Goal: Task Accomplishment & Management: Manage account settings

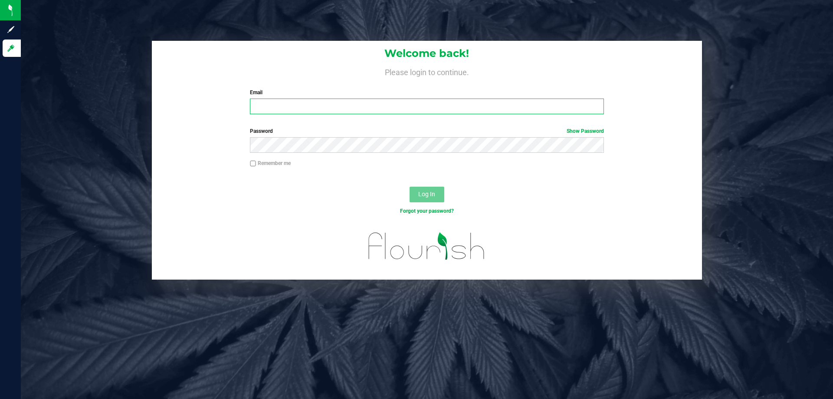
click at [421, 105] on input "Email" at bounding box center [427, 107] width 354 height 16
type input "[EMAIL_ADDRESS][DOMAIN_NAME]"
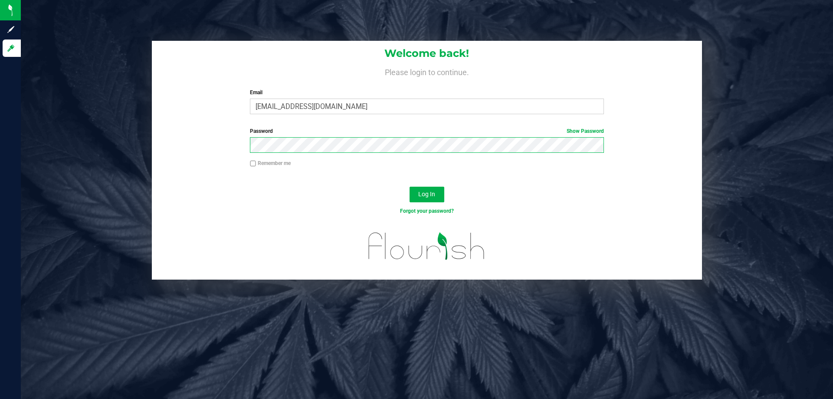
click at [410, 187] on button "Log In" at bounding box center [427, 195] width 35 height 16
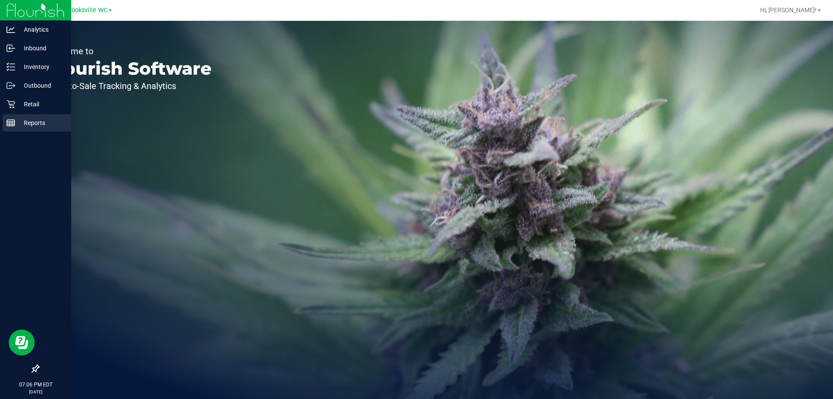
click at [27, 129] on div "Reports" at bounding box center [37, 122] width 69 height 17
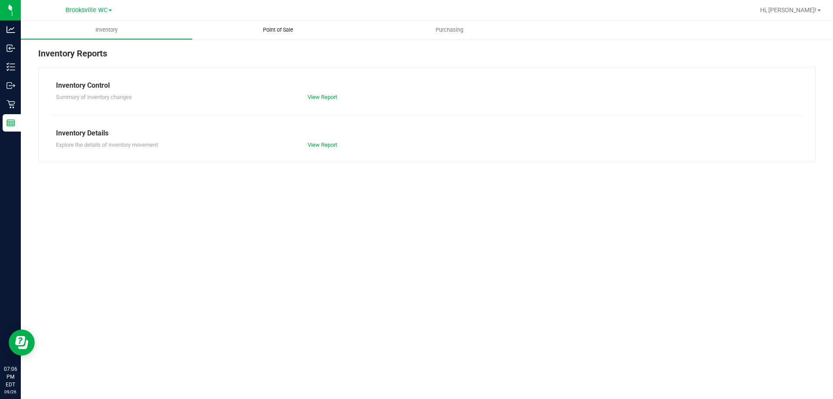
click at [276, 29] on span "Point of Sale" at bounding box center [278, 30] width 54 height 8
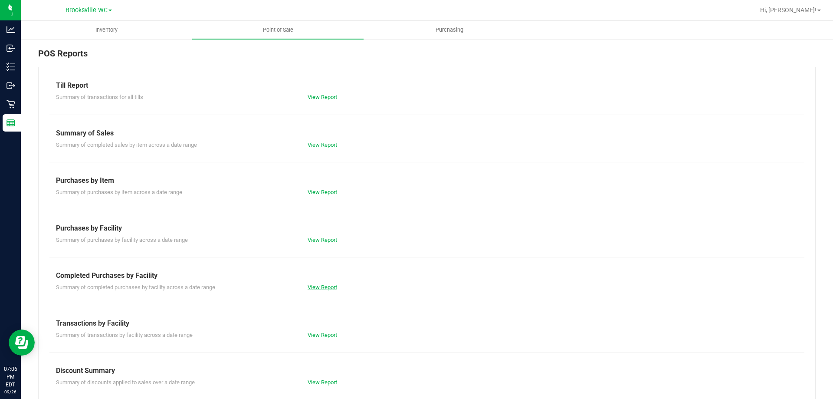
click at [329, 285] on link "View Report" at bounding box center [323, 287] width 30 height 7
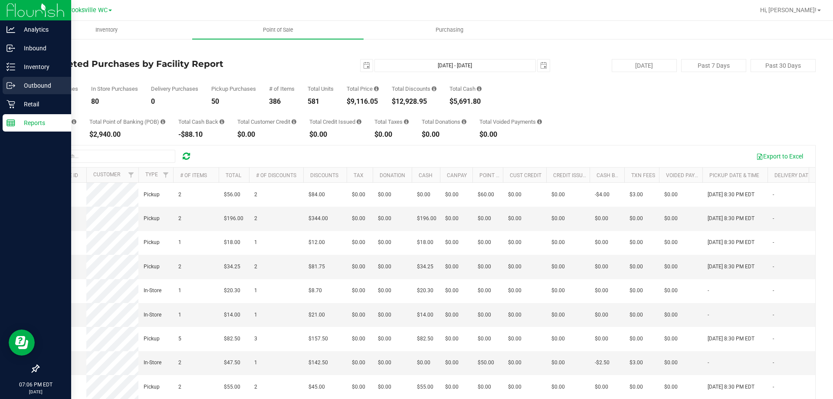
click at [35, 87] on p "Outbound" at bounding box center [41, 85] width 52 height 10
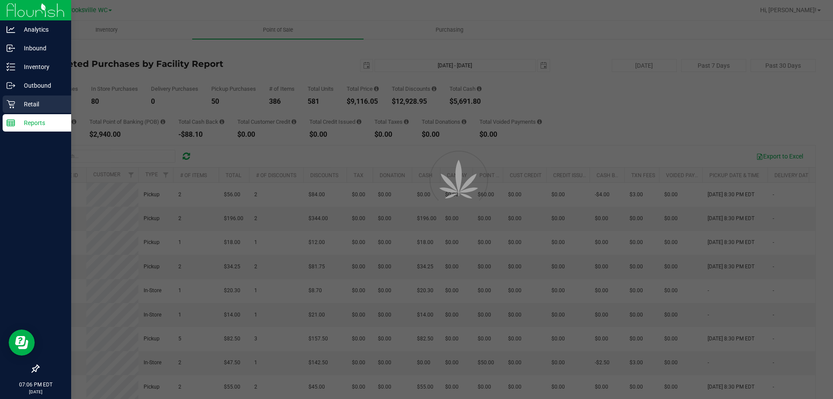
click at [40, 113] on link "Retail" at bounding box center [35, 104] width 71 height 19
click at [39, 105] on p "Retail" at bounding box center [41, 104] width 52 height 10
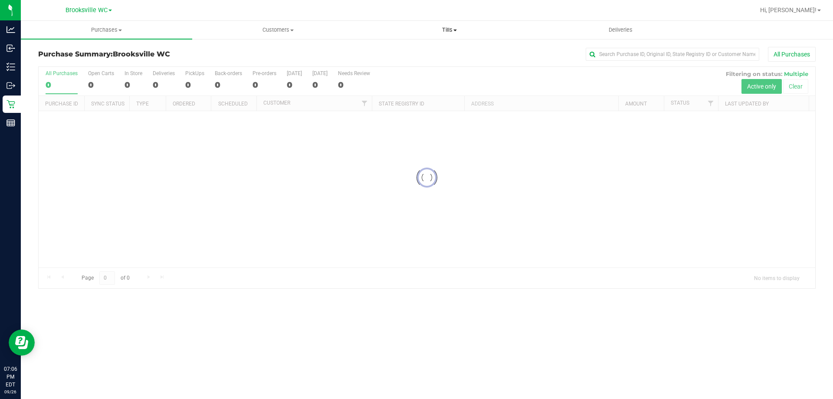
click at [438, 31] on span "Tills" at bounding box center [449, 30] width 171 height 8
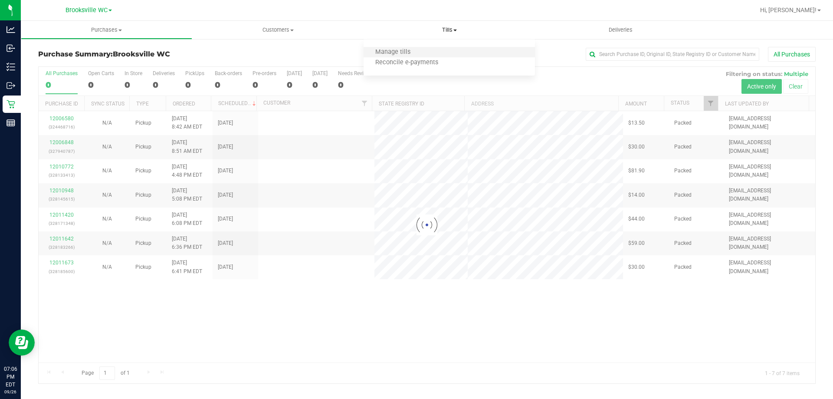
click at [423, 50] on li "Manage tills" at bounding box center [449, 52] width 171 height 10
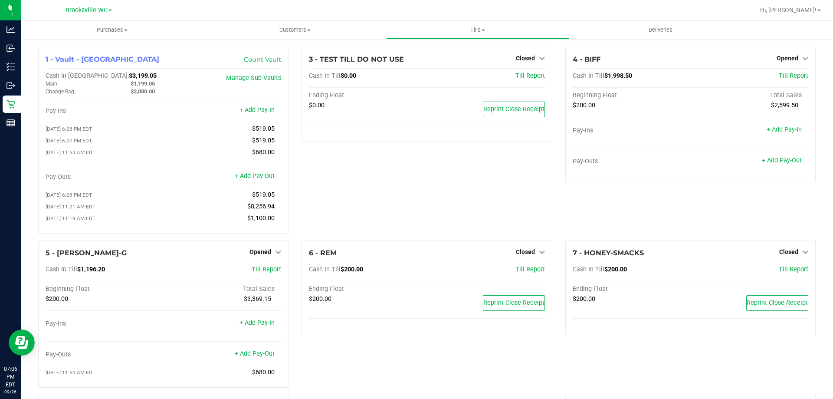
click at [304, 209] on div "3 - TEST TILL DO NOT USE Closed Open Till Cash In Till $0.00 Till Report Ending…" at bounding box center [426, 144] width 263 height 194
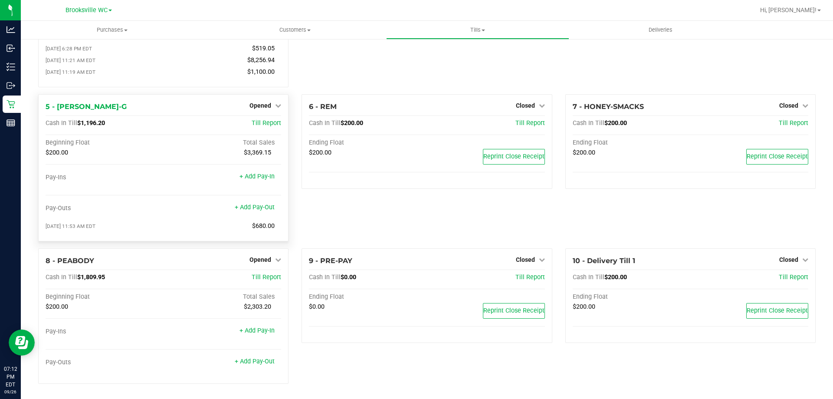
scroll to position [151, 0]
click at [345, 209] on div "6 - REM Closed Open Till Cash In Till $200.00 Till Report Ending Float $200.00 …" at bounding box center [426, 171] width 263 height 154
click at [262, 258] on span "Opened" at bounding box center [261, 259] width 22 height 7
click at [276, 274] on div "Close Till" at bounding box center [262, 277] width 64 height 11
click at [251, 278] on link "Close Till" at bounding box center [261, 276] width 23 height 7
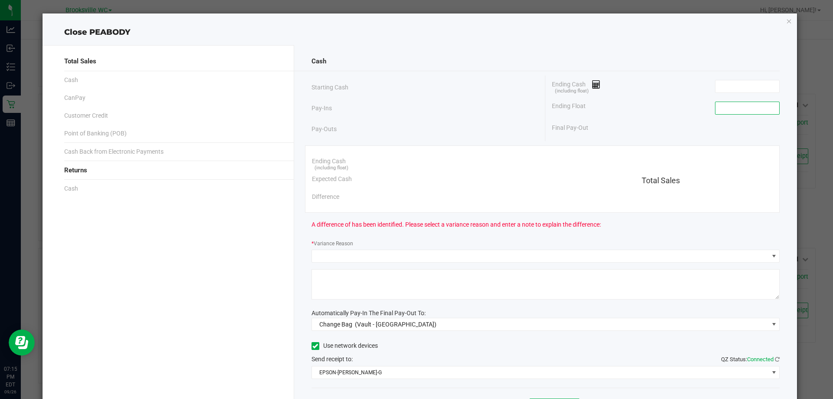
click at [720, 104] on input at bounding box center [748, 108] width 64 height 12
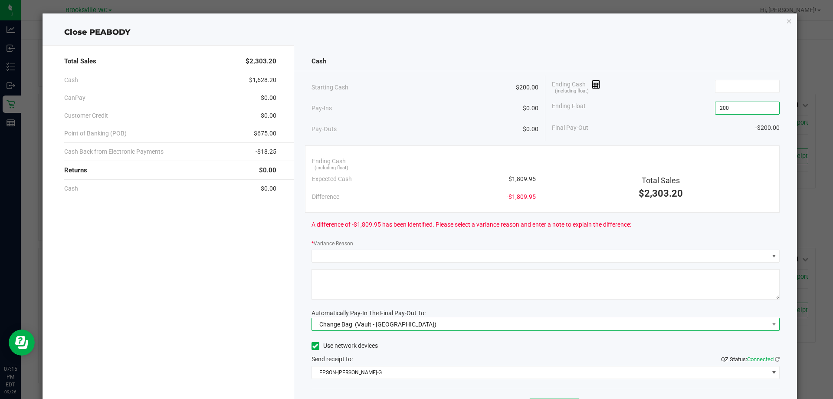
type input "$200.00"
drag, startPoint x: 437, startPoint y: 325, endPoint x: 433, endPoint y: 333, distance: 9.3
click at [434, 331] on div "Cash Starting Cash $200.00 Pay-Ins $0.00 Pay-Outs $0.00 Ending Cash (including …" at bounding box center [545, 240] width 503 height 391
drag, startPoint x: 427, startPoint y: 312, endPoint x: 417, endPoint y: 329, distance: 19.7
click at [425, 315] on div "Automatically Pay-In The Final Pay-Out To:" at bounding box center [546, 313] width 469 height 9
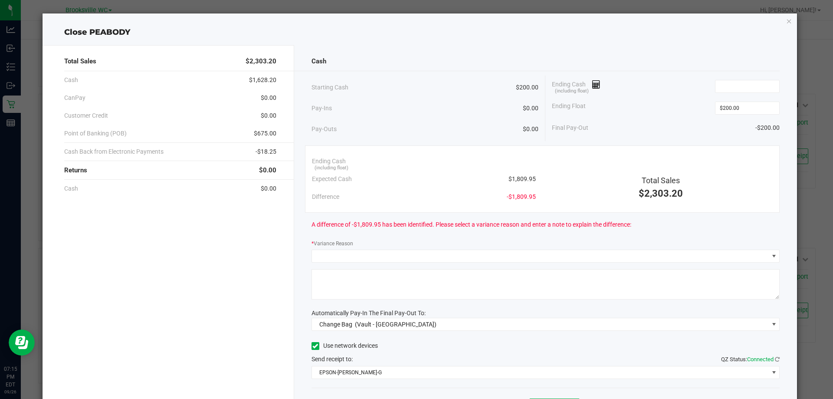
click at [416, 332] on div "Cash Starting Cash $200.00 Pay-Ins $0.00 Pay-Outs $0.00 Ending Cash (including …" at bounding box center [545, 240] width 503 height 391
click at [418, 322] on span "Change Bag (Vault - [GEOGRAPHIC_DATA])" at bounding box center [540, 324] width 457 height 12
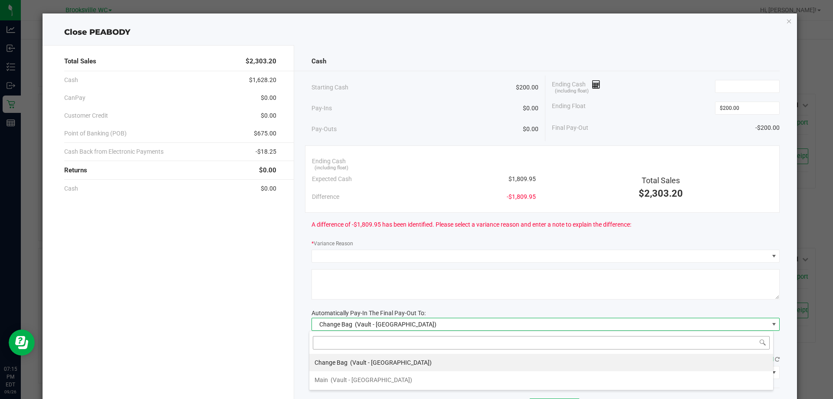
scroll to position [13, 464]
click at [374, 380] on span "(Vault - [GEOGRAPHIC_DATA])" at bounding box center [372, 379] width 82 height 7
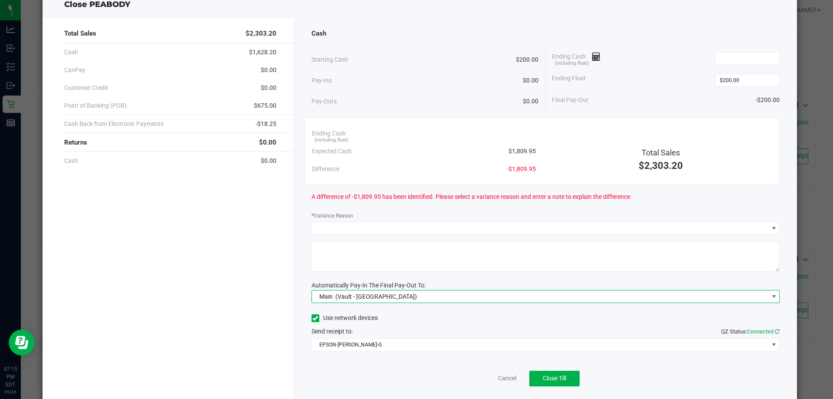
scroll to position [43, 0]
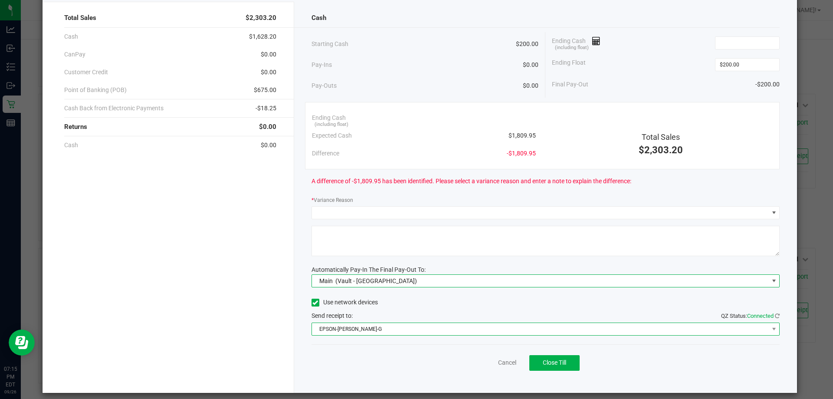
click at [357, 324] on span "EPSON-[PERSON_NAME]-G" at bounding box center [540, 329] width 457 height 12
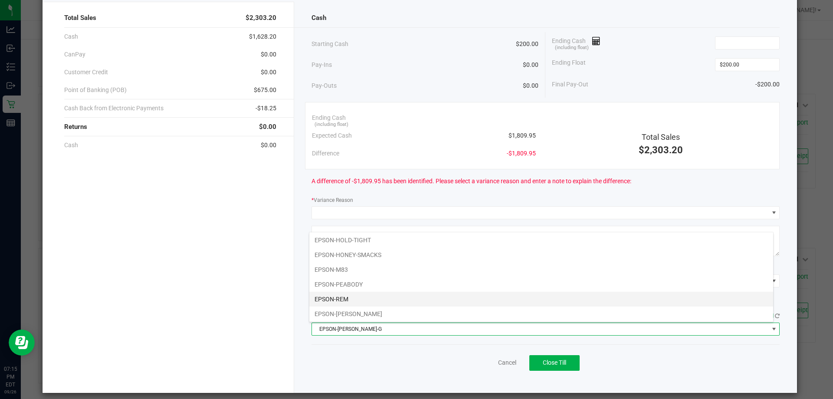
scroll to position [76, 0]
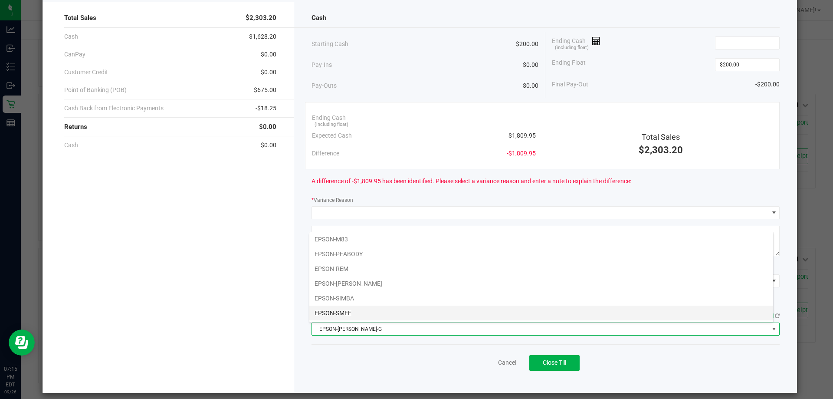
click at [345, 311] on li "EPSON-SMEE" at bounding box center [541, 313] width 464 height 15
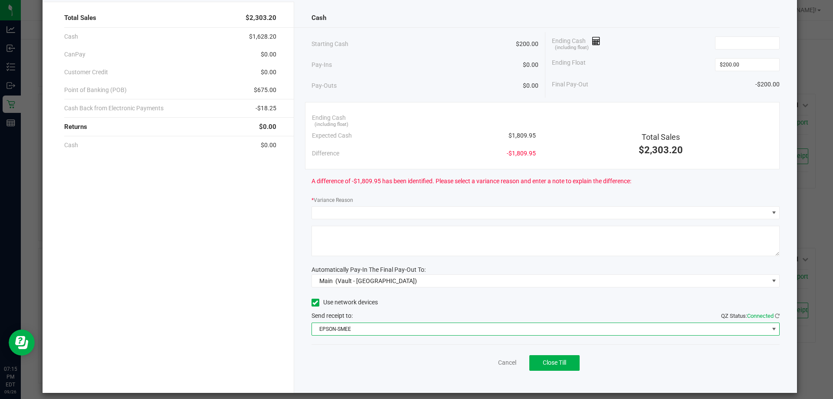
click at [300, 275] on div "Cash Starting Cash $200.00 Pay-Ins $0.00 Pay-Outs $0.00 Ending Cash (including …" at bounding box center [545, 197] width 503 height 391
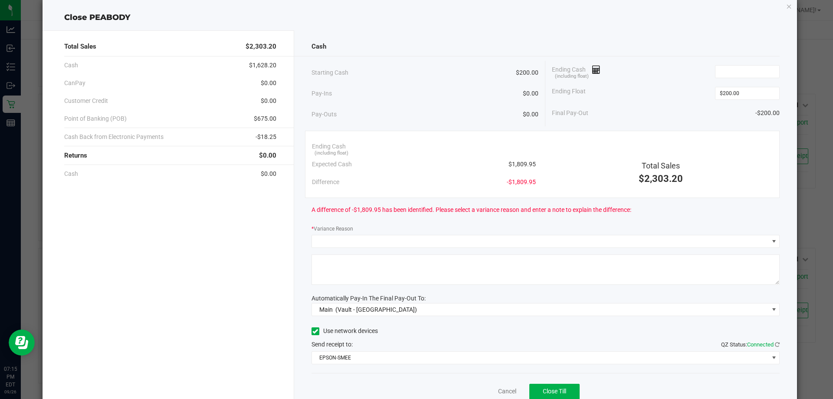
scroll to position [0, 0]
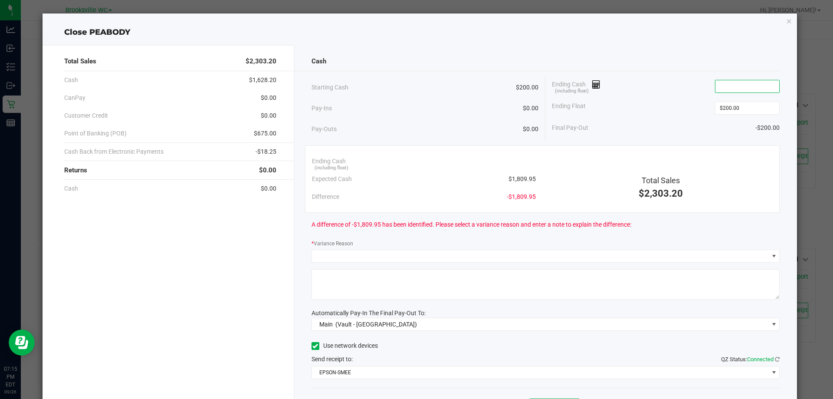
click at [748, 90] on input at bounding box center [748, 86] width 64 height 12
click at [748, 85] on input at bounding box center [748, 86] width 64 height 12
click at [655, 113] on div "Ending Float $200.00" at bounding box center [666, 108] width 228 height 22
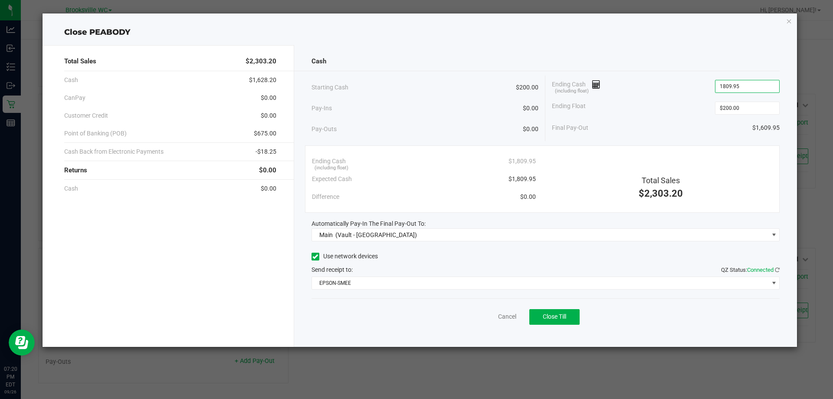
type input "$1,809.95"
click at [665, 87] on div "Ending Cash (including float) $1,809.95" at bounding box center [666, 87] width 228 height 22
click at [671, 41] on div "Total Sales $2,303.20 Cash $1,628.20 CanPay $0.00 Customer Credit $0.00 Point o…" at bounding box center [420, 192] width 755 height 309
click at [550, 318] on span "Close Till" at bounding box center [554, 316] width 23 height 7
click at [790, 18] on icon "button" at bounding box center [789, 21] width 6 height 10
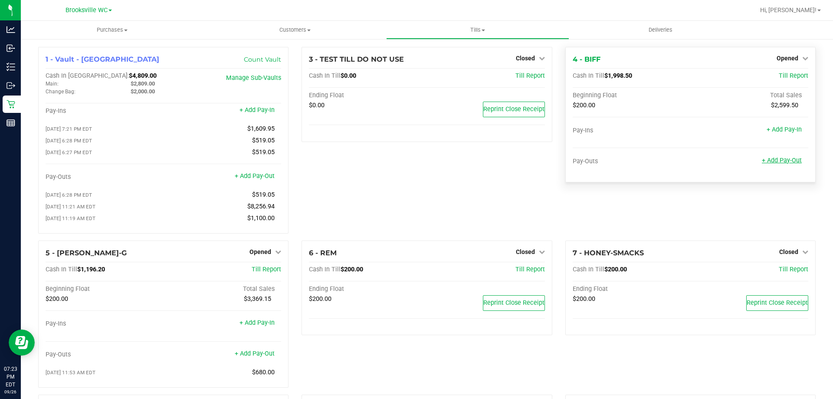
click at [780, 160] on link "+ Add Pay-Out" at bounding box center [782, 160] width 40 height 7
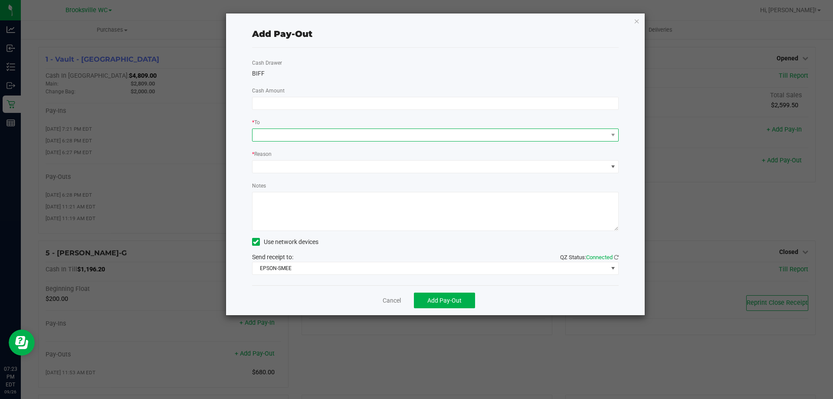
click at [415, 132] on span at bounding box center [430, 135] width 355 height 12
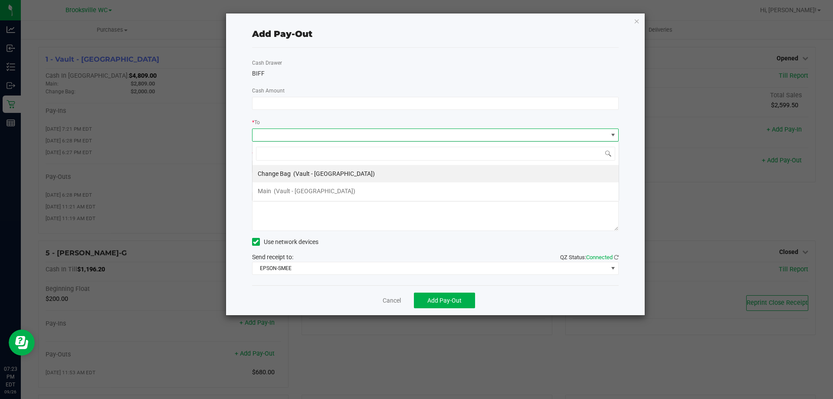
scroll to position [13, 367]
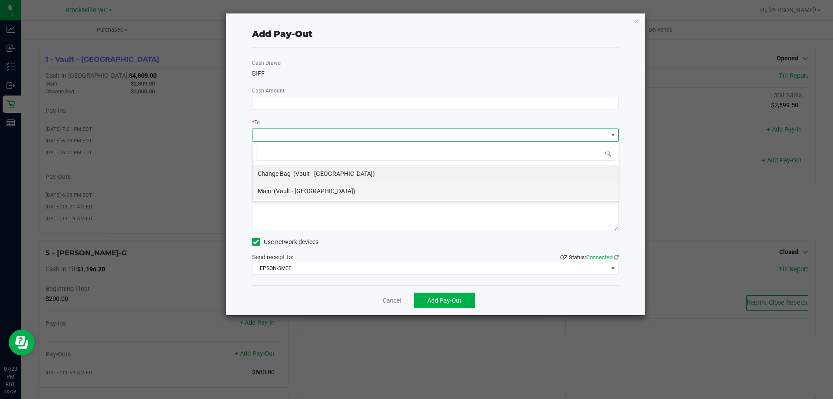
click at [303, 191] on span "(Vault - [GEOGRAPHIC_DATA])" at bounding box center [315, 191] width 82 height 7
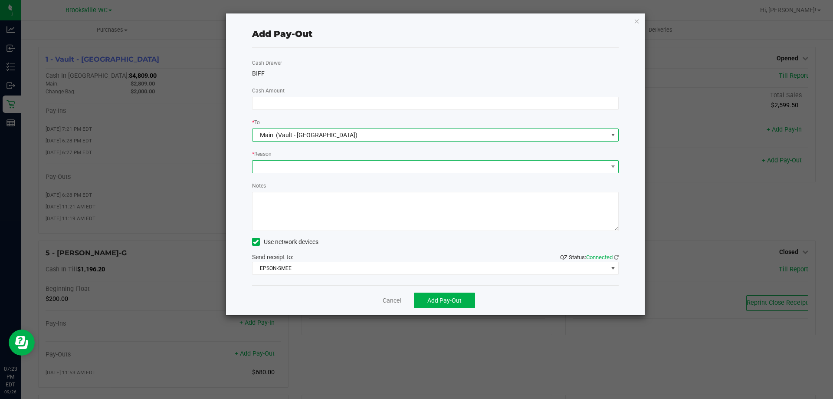
click at [324, 169] on span at bounding box center [430, 167] width 355 height 12
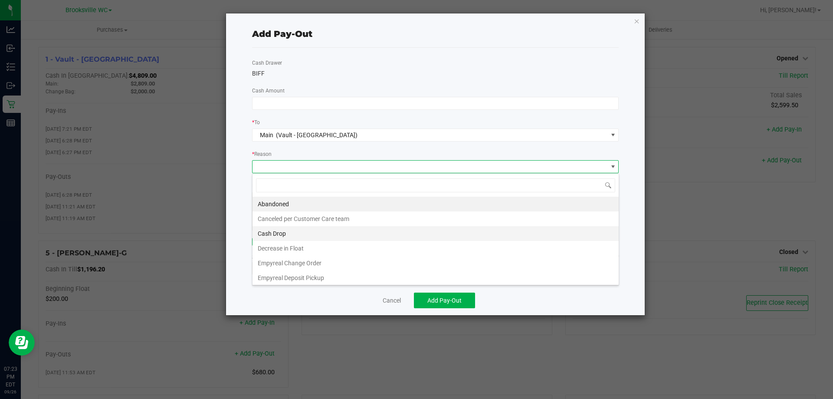
click at [302, 237] on li "Cash Drop" at bounding box center [436, 233] width 366 height 15
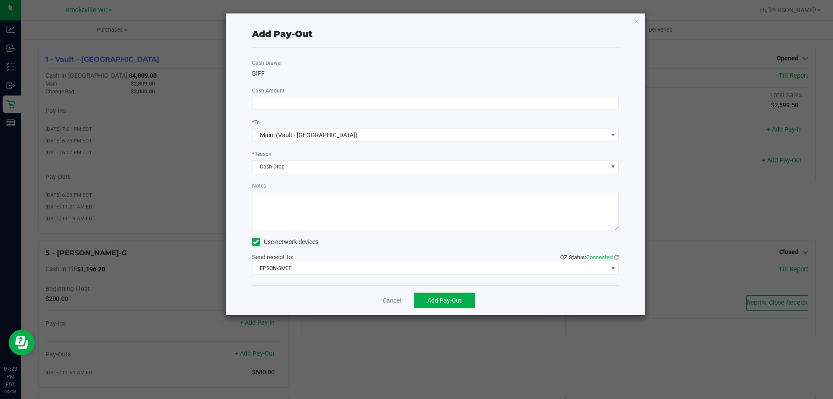
click at [309, 211] on textarea "Notes" at bounding box center [435, 211] width 367 height 39
type textarea "GG"
drag, startPoint x: 375, startPoint y: 258, endPoint x: 373, endPoint y: 268, distance: 10.7
click at [374, 260] on div "Send receipt to: QZ Status: Connected EPSON-SMEE" at bounding box center [435, 264] width 367 height 22
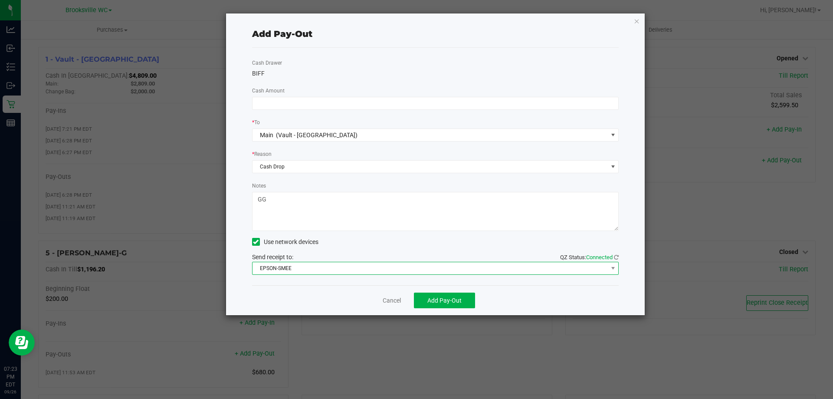
click at [373, 268] on span "EPSON-SMEE" at bounding box center [430, 268] width 355 height 12
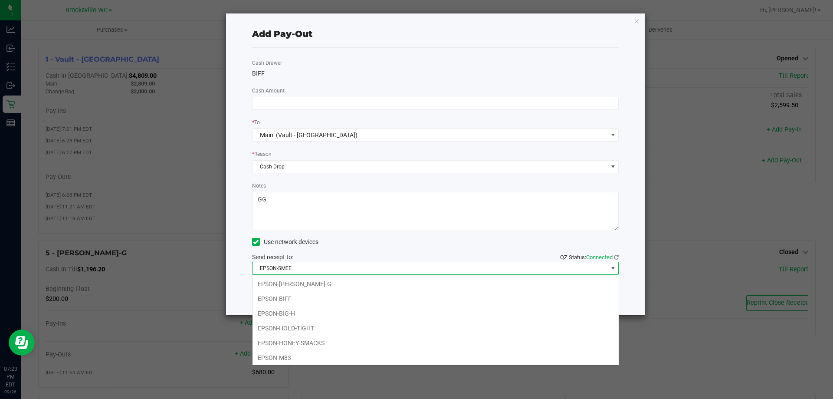
scroll to position [76, 0]
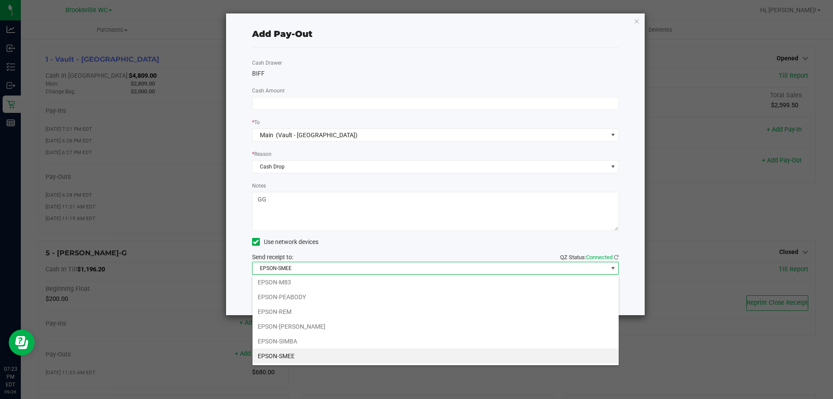
drag, startPoint x: 310, startPoint y: 356, endPoint x: 309, endPoint y: 338, distance: 17.8
click at [309, 356] on li "EPSON-SMEE" at bounding box center [436, 356] width 366 height 15
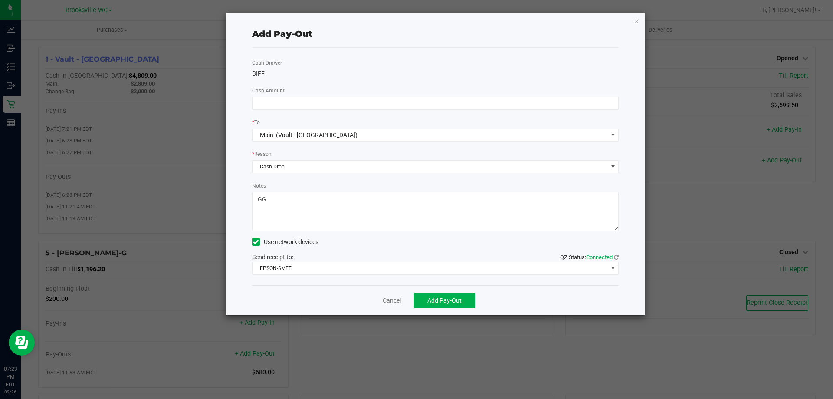
click at [277, 95] on div "Cash Drawer [PERSON_NAME] Amount * To Main (Vault - [GEOGRAPHIC_DATA]) * Reason…" at bounding box center [435, 166] width 367 height 237
drag, startPoint x: 277, startPoint y: 97, endPoint x: 273, endPoint y: 105, distance: 9.2
click at [277, 97] on span at bounding box center [435, 103] width 367 height 13
click at [312, 99] on input at bounding box center [436, 103] width 366 height 12
type input "$1,560.00"
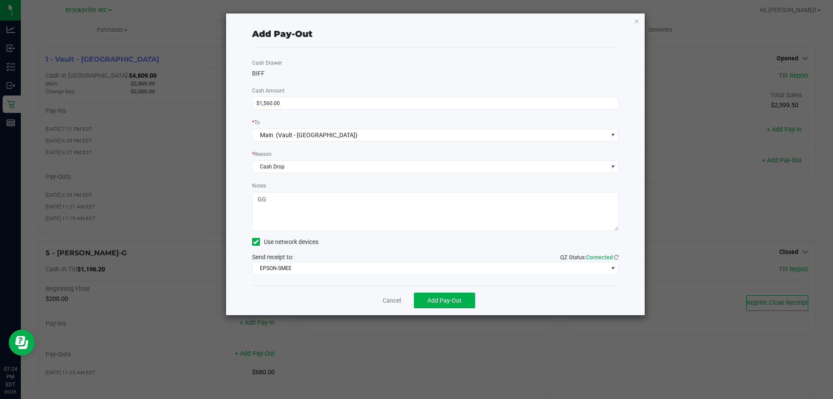
click at [367, 72] on div "BIFF" at bounding box center [435, 73] width 367 height 9
drag, startPoint x: 502, startPoint y: 13, endPoint x: 477, endPoint y: 22, distance: 25.8
click at [477, 22] on div "Add Pay-Out Cash Drawer [PERSON_NAME] Amount $1,560.00 * To Main (Vault - [GEOG…" at bounding box center [435, 164] width 419 height 302
drag, startPoint x: 452, startPoint y: 25, endPoint x: 461, endPoint y: 31, distance: 10.4
click at [417, 30] on div "Add Pay-Out" at bounding box center [435, 33] width 367 height 27
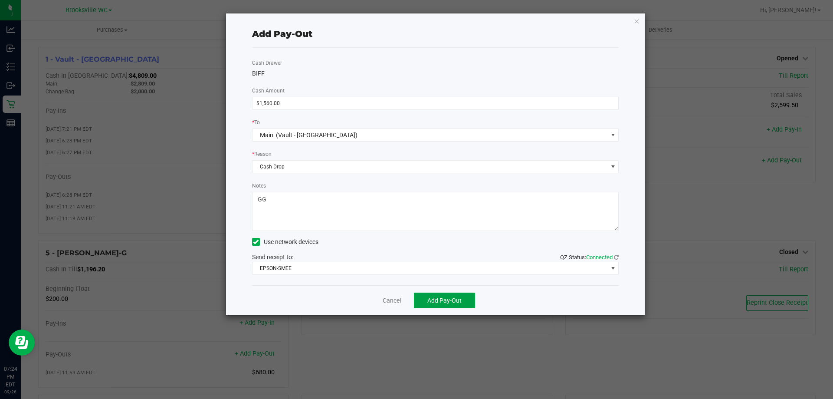
click at [448, 299] on span "Add Pay-Out" at bounding box center [445, 300] width 34 height 7
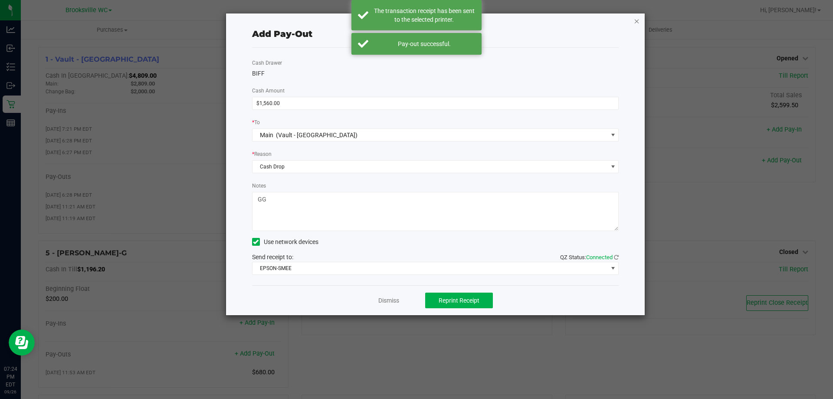
click at [636, 18] on icon "button" at bounding box center [637, 21] width 6 height 10
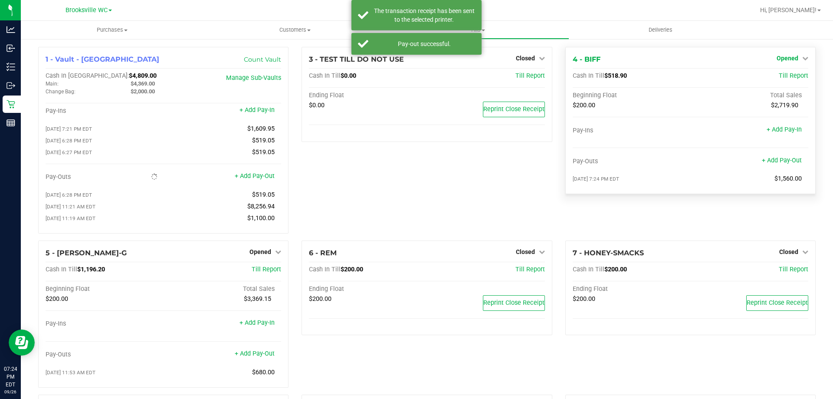
click at [803, 60] on icon at bounding box center [806, 58] width 6 height 6
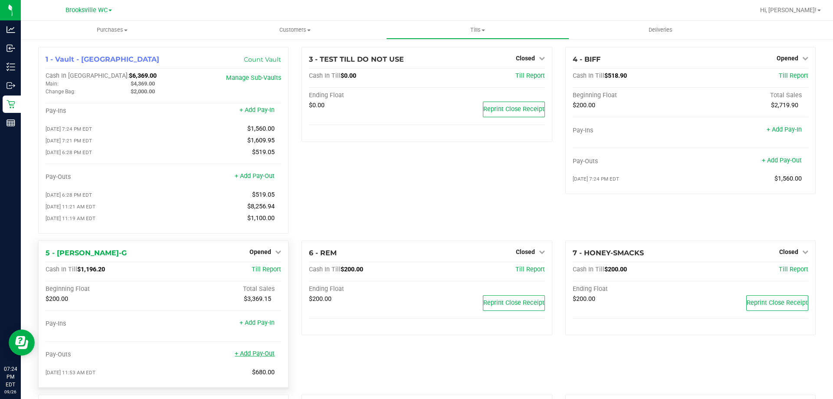
click at [261, 356] on link "+ Add Pay-Out" at bounding box center [255, 353] width 40 height 7
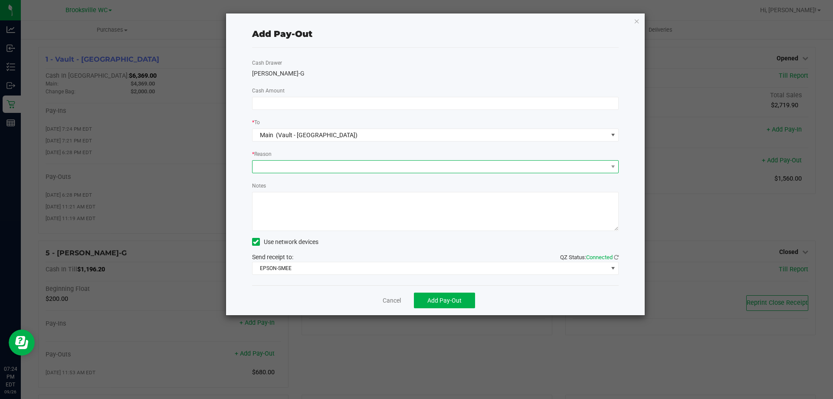
click at [399, 165] on span at bounding box center [430, 167] width 355 height 12
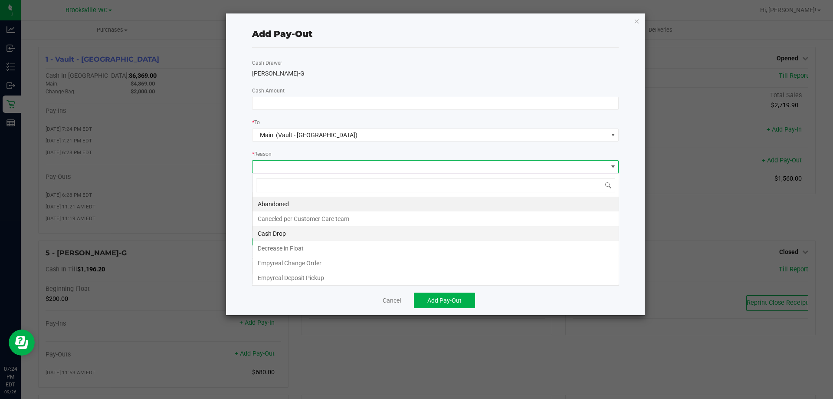
scroll to position [13, 367]
click at [316, 229] on li "Cash Drop" at bounding box center [436, 233] width 366 height 15
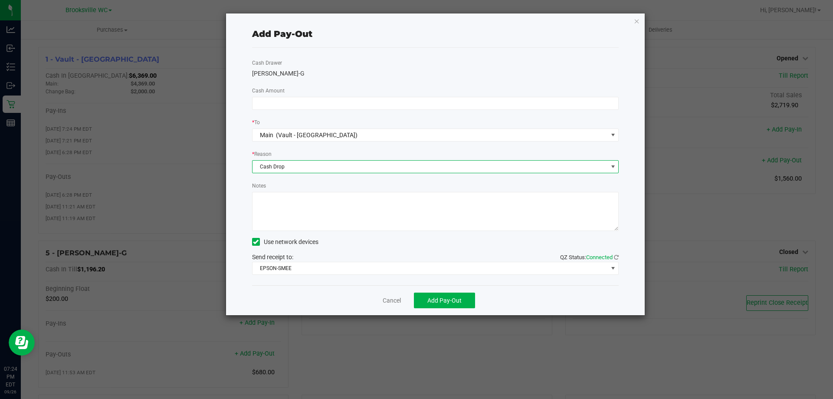
click at [318, 221] on textarea "Notes" at bounding box center [435, 211] width 367 height 39
type textarea "GG"
click at [300, 106] on input at bounding box center [436, 103] width 366 height 12
type input "$880.00"
click at [355, 49] on div "Cash Drawer [PERSON_NAME]-G Cash Amount $880.00 * To Main (Vault - [GEOGRAPHIC_…" at bounding box center [435, 166] width 367 height 237
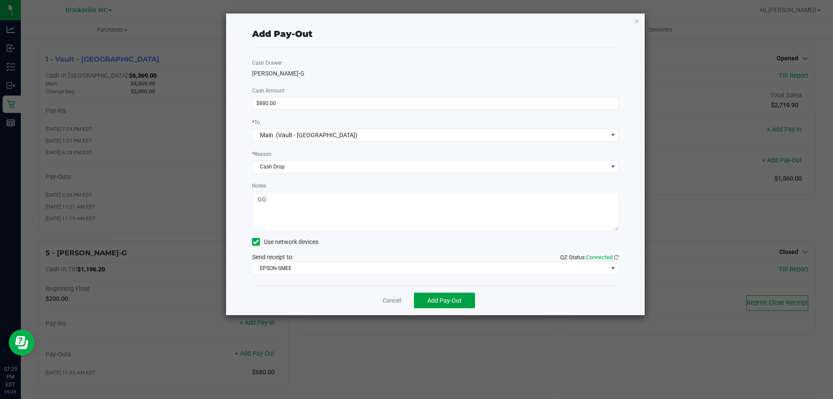
click at [447, 303] on span "Add Pay-Out" at bounding box center [445, 300] width 34 height 7
click at [635, 24] on icon "button" at bounding box center [637, 21] width 6 height 10
